Goal: Information Seeking & Learning: Learn about a topic

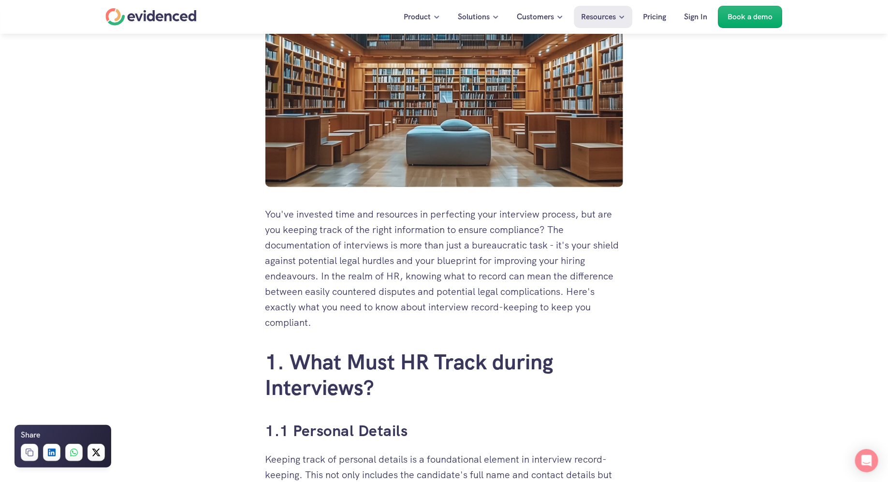
scroll to position [302, 0]
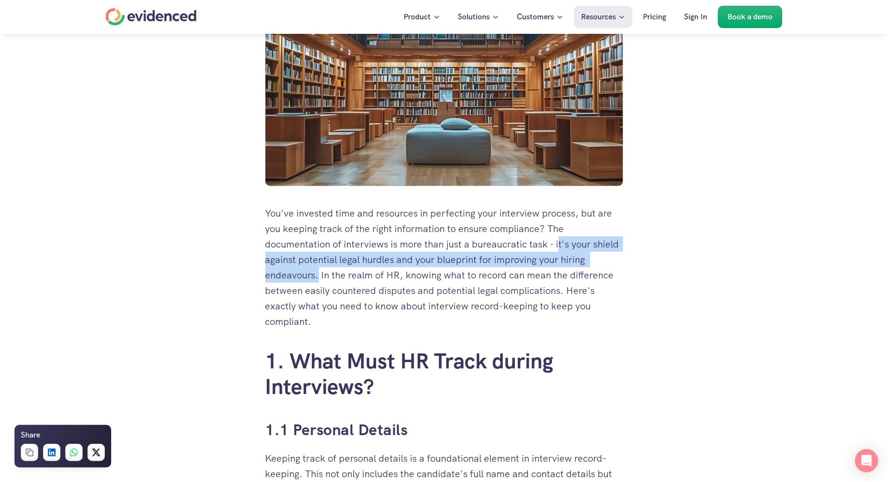
drag, startPoint x: 560, startPoint y: 246, endPoint x: 319, endPoint y: 277, distance: 242.7
click at [319, 277] on p "You've invested time and resources in perfecting your interview process, but ar…" at bounding box center [444, 267] width 358 height 124
copy p "t's your shield against potential legal hurdles and your blueprint for improvin…"
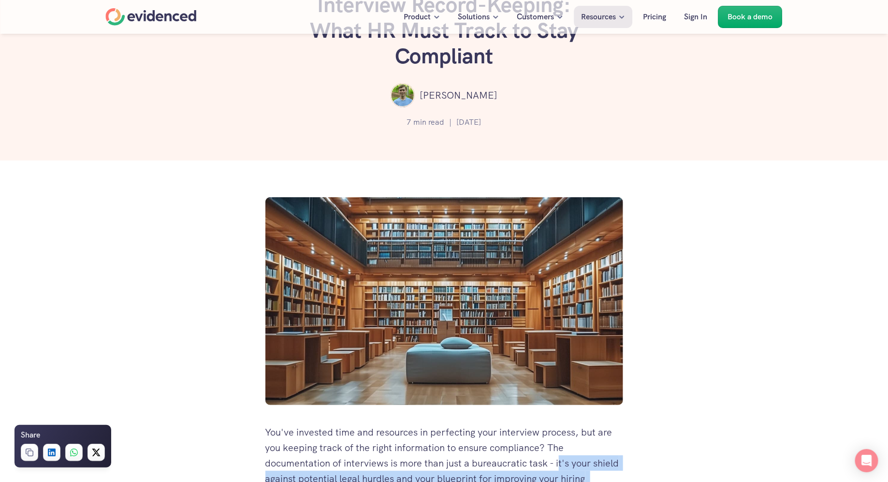
scroll to position [0, 0]
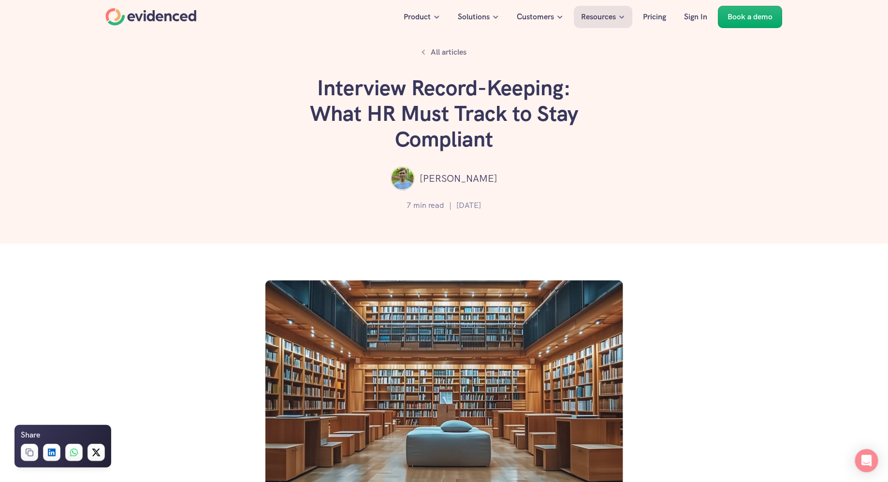
click at [156, 15] on div "Home" at bounding box center [151, 16] width 91 height 17
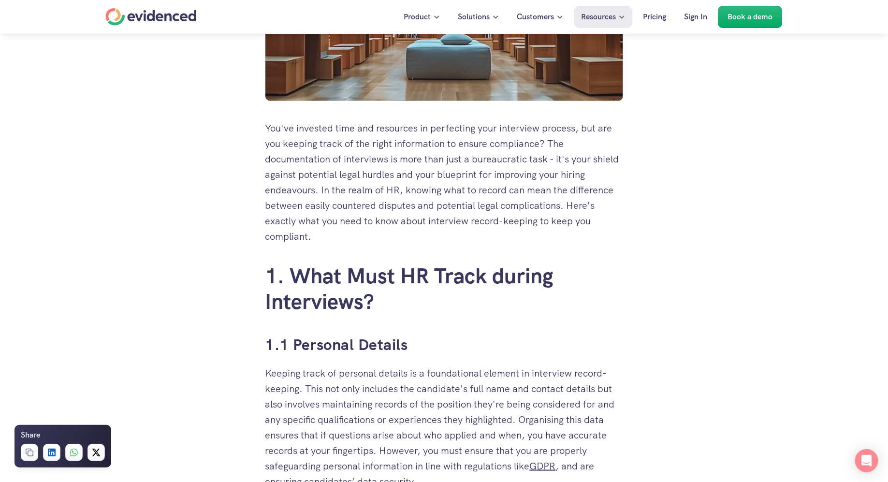
scroll to position [392, 0]
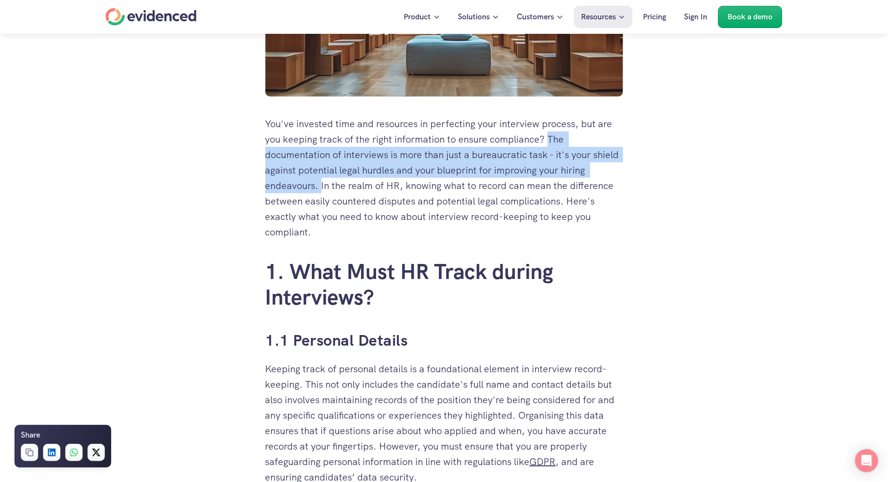
drag, startPoint x: 552, startPoint y: 141, endPoint x: 321, endPoint y: 185, distance: 235.7
click at [321, 185] on p "You've invested time and resources in perfecting your interview process, but ar…" at bounding box center [444, 178] width 358 height 124
copy p "The documentation of interviews is more than just a bureaucratic task - it's yo…"
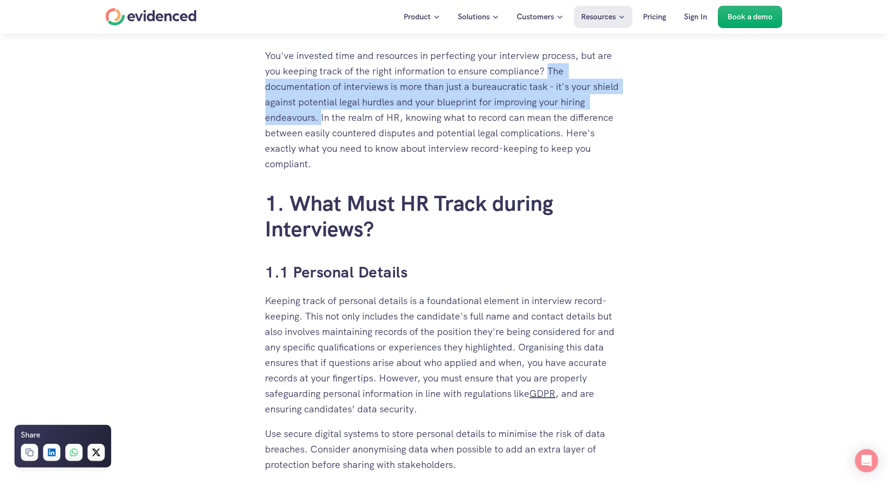
scroll to position [486, 0]
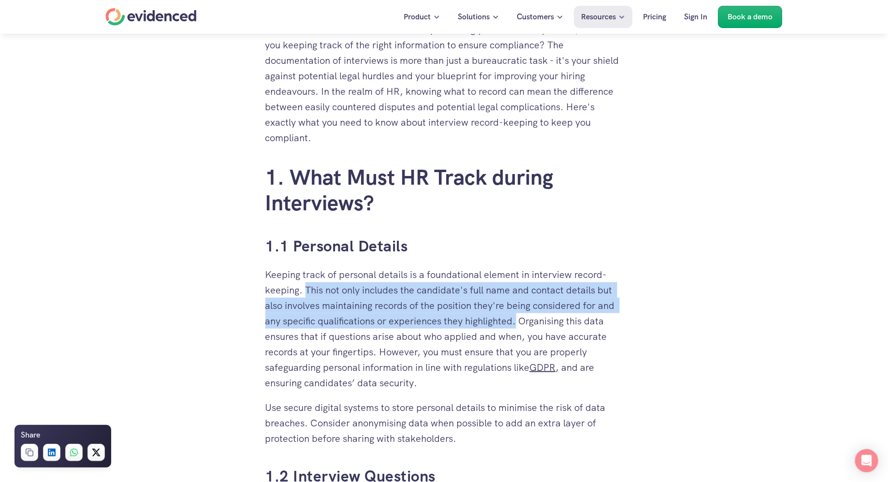
drag, startPoint x: 520, startPoint y: 322, endPoint x: 305, endPoint y: 292, distance: 216.8
click at [305, 292] on p "Keeping track of personal details is a foundational element in interview record…" at bounding box center [444, 329] width 358 height 124
copy p "This not only includes the candidate's full name and contact details but also i…"
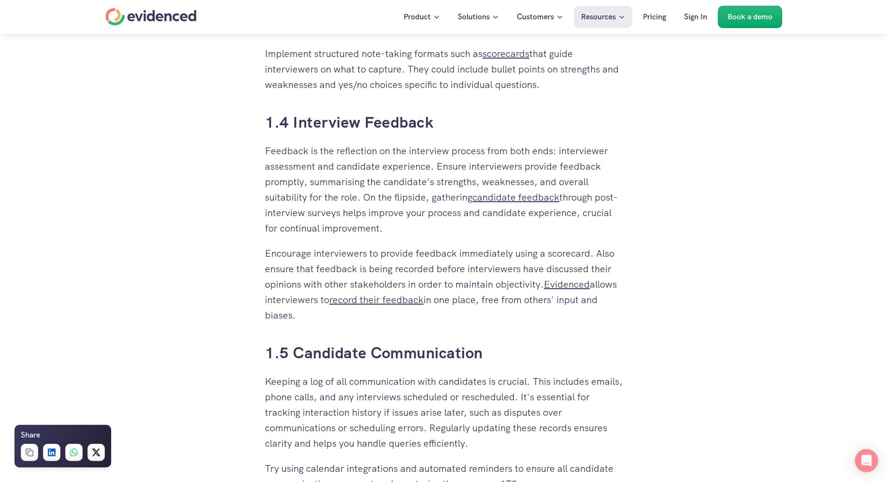
scroll to position [1254, 0]
drag, startPoint x: 543, startPoint y: 287, endPoint x: 596, endPoint y: 257, distance: 60.6
click at [596, 257] on p "Encourage interviewers to provide feedback immediately using a scorecard. Also …" at bounding box center [444, 284] width 358 height 77
copy p "Also ensure that feedback is being recorded before interviewers have discussed …"
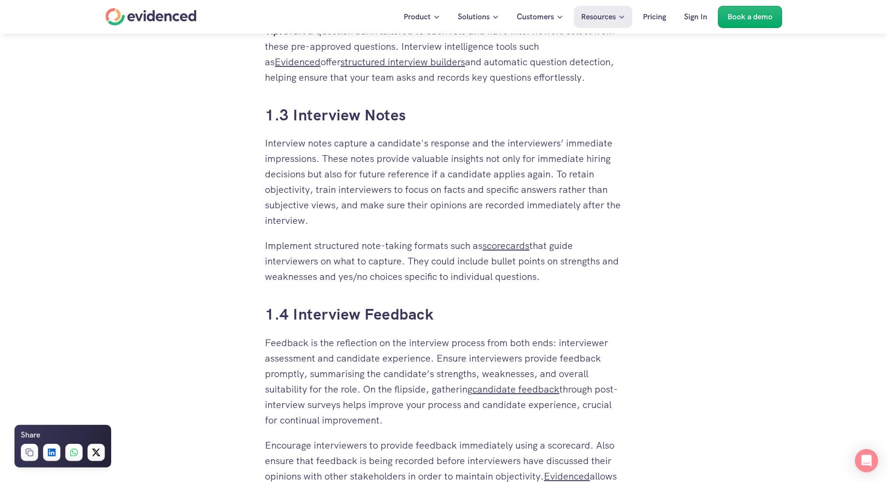
scroll to position [931, 0]
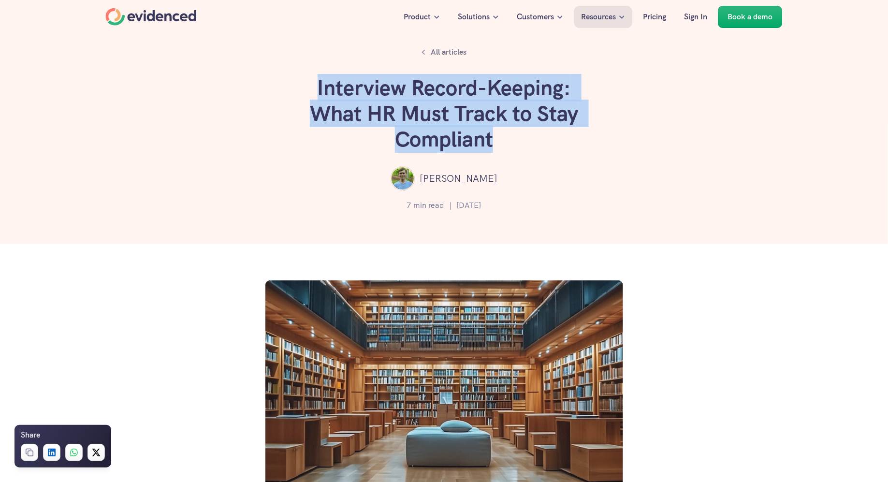
drag, startPoint x: 502, startPoint y: 144, endPoint x: 317, endPoint y: 94, distance: 191.7
click at [317, 94] on h1 "Interview Record-Keeping: What HR Must Track to Stay Compliant" at bounding box center [444, 113] width 290 height 76
copy h1 "Interview Record-Keeping: What HR Must Track to Stay Compliant"
